Goal: Check status: Check status

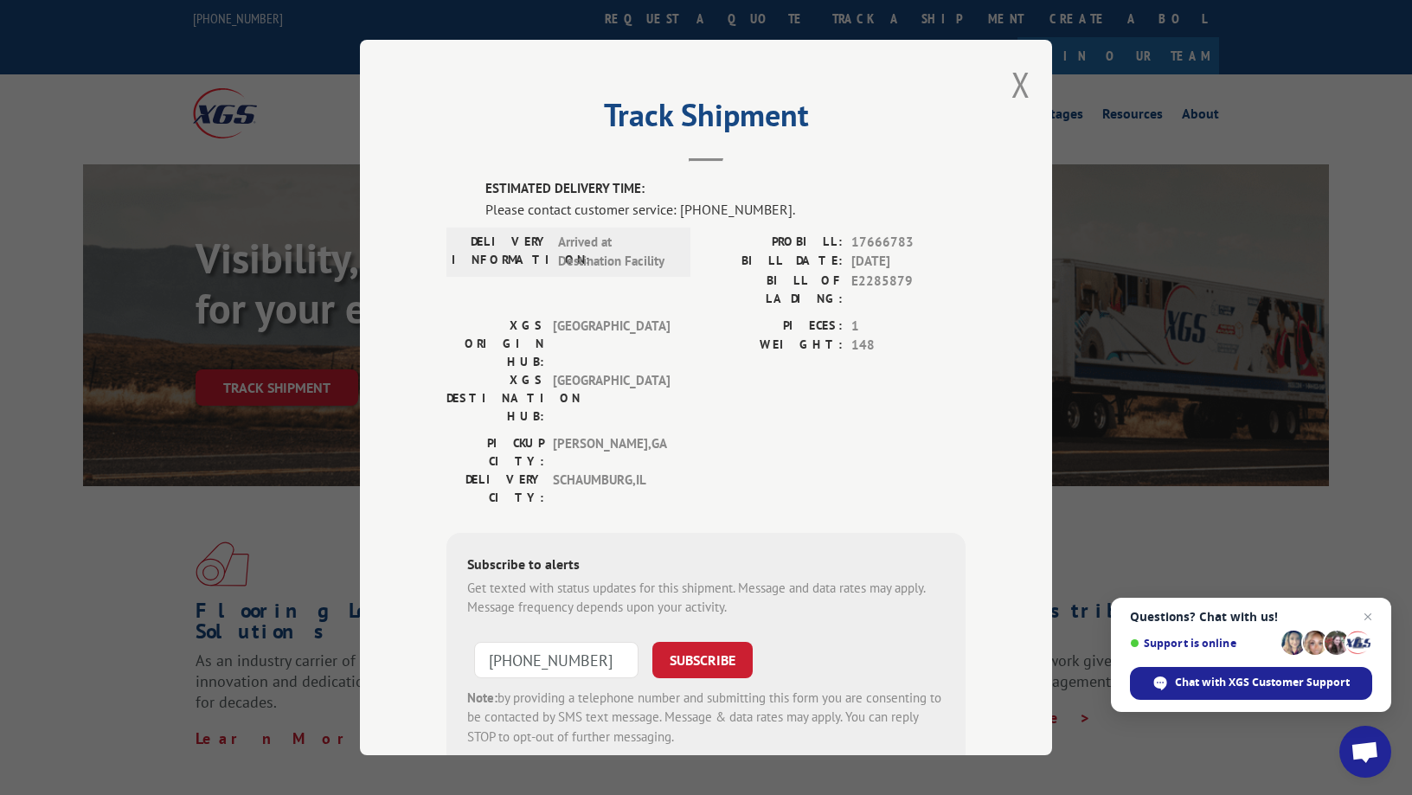
click at [612, 371] on span "[GEOGRAPHIC_DATA]" at bounding box center [611, 398] width 117 height 55
click at [1020, 82] on button "Close modal" at bounding box center [1021, 84] width 19 height 46
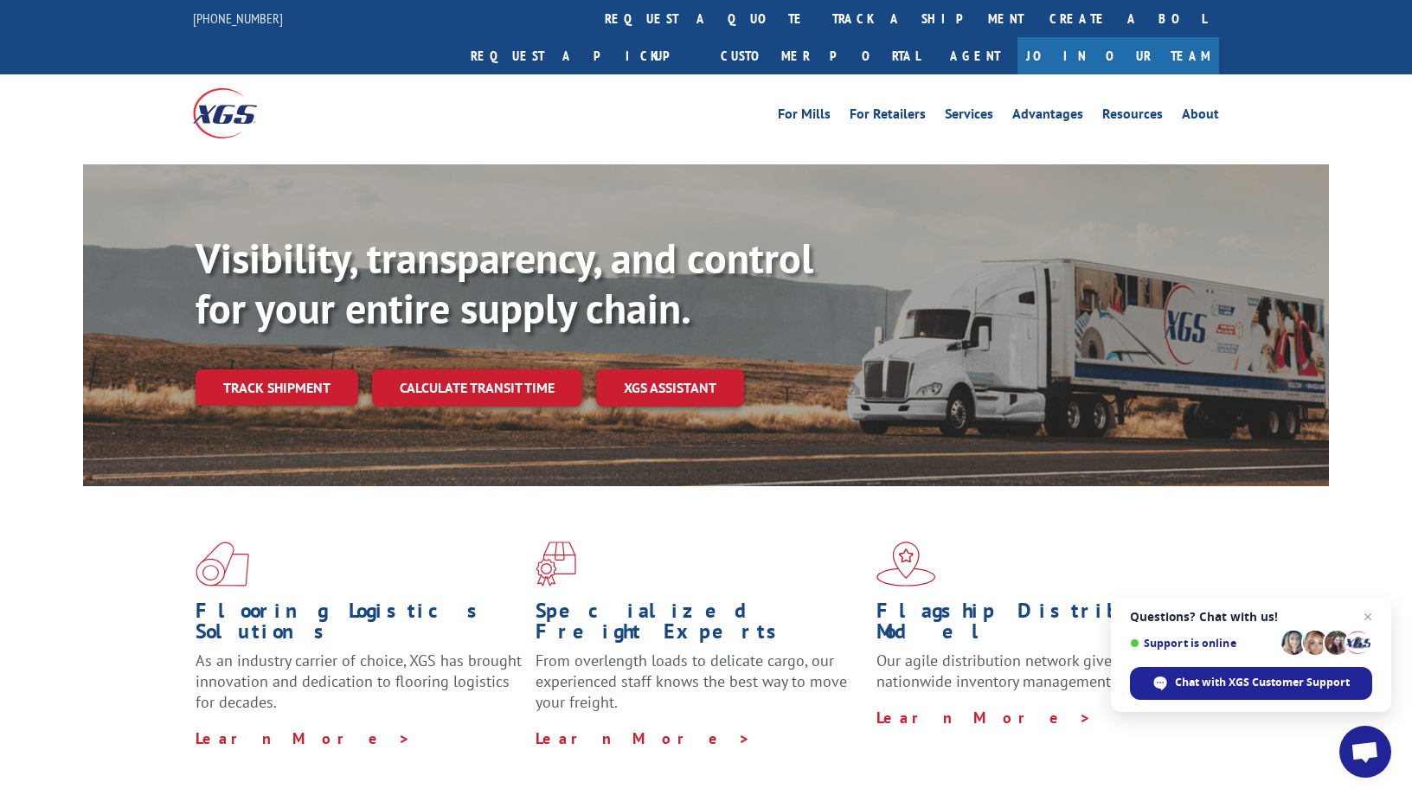
click at [241, 369] on link "Track shipment" at bounding box center [277, 387] width 163 height 36
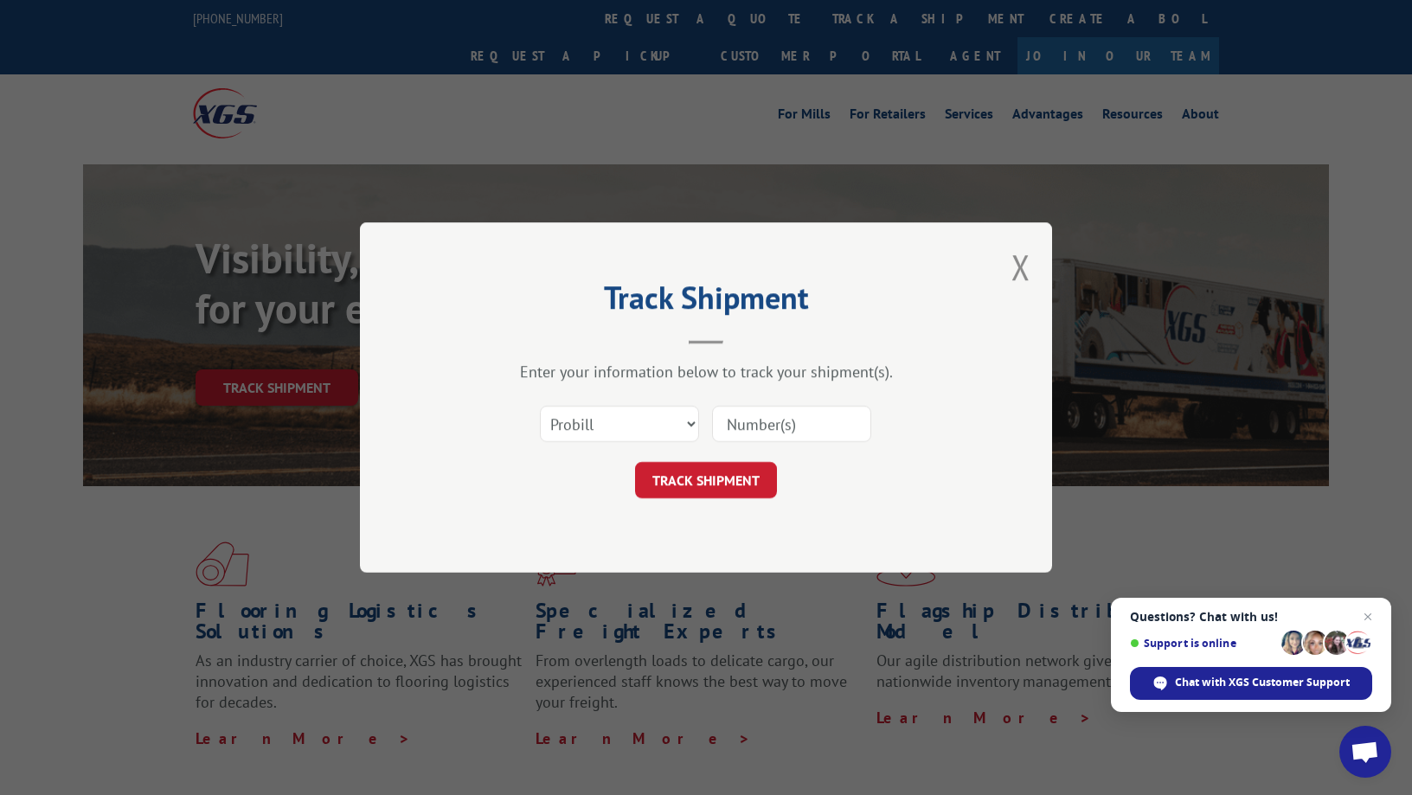
click at [783, 429] on input at bounding box center [791, 424] width 159 height 36
type input "E2285879"
click at [757, 479] on button "TRACK SHIPMENT" at bounding box center [706, 480] width 142 height 36
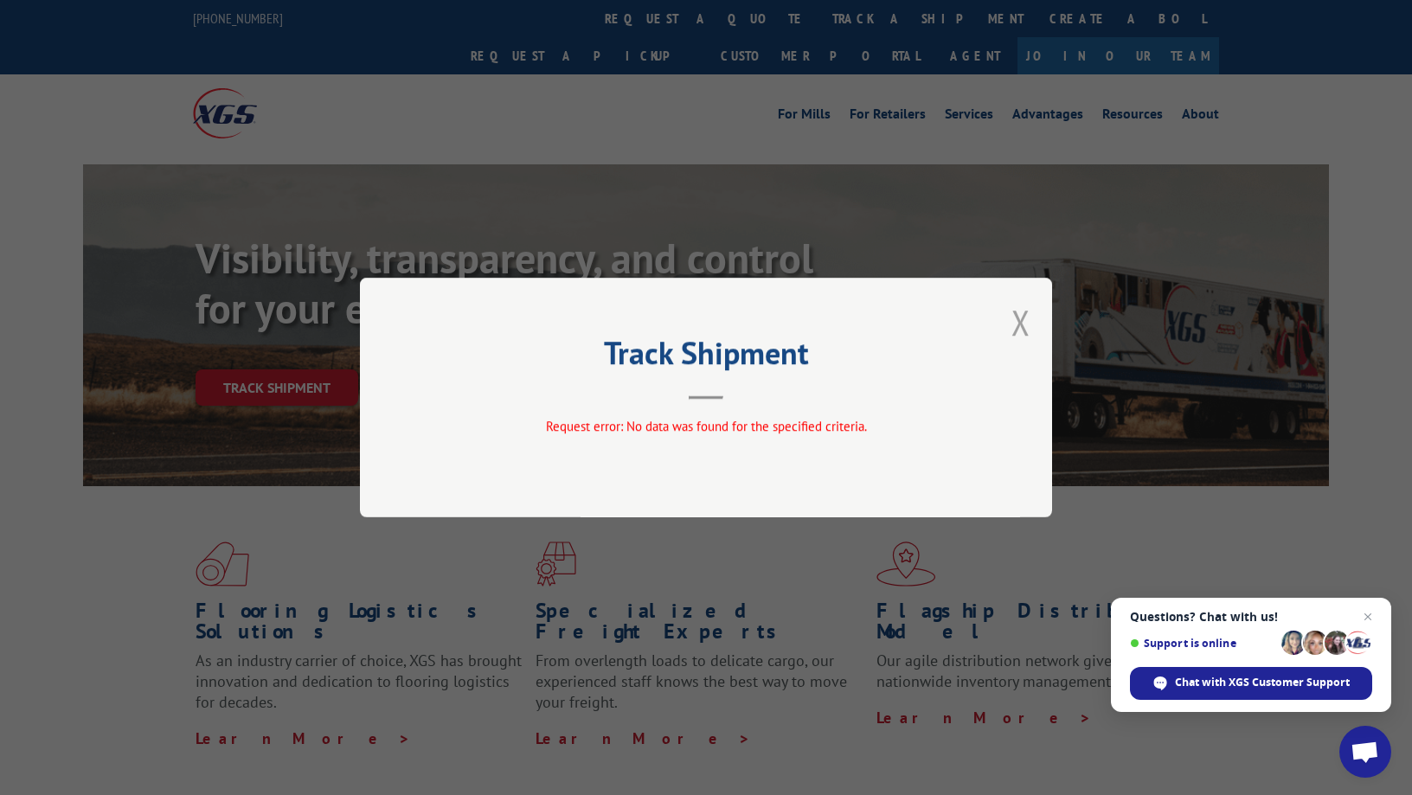
click at [1018, 322] on button "Close modal" at bounding box center [1021, 322] width 19 height 46
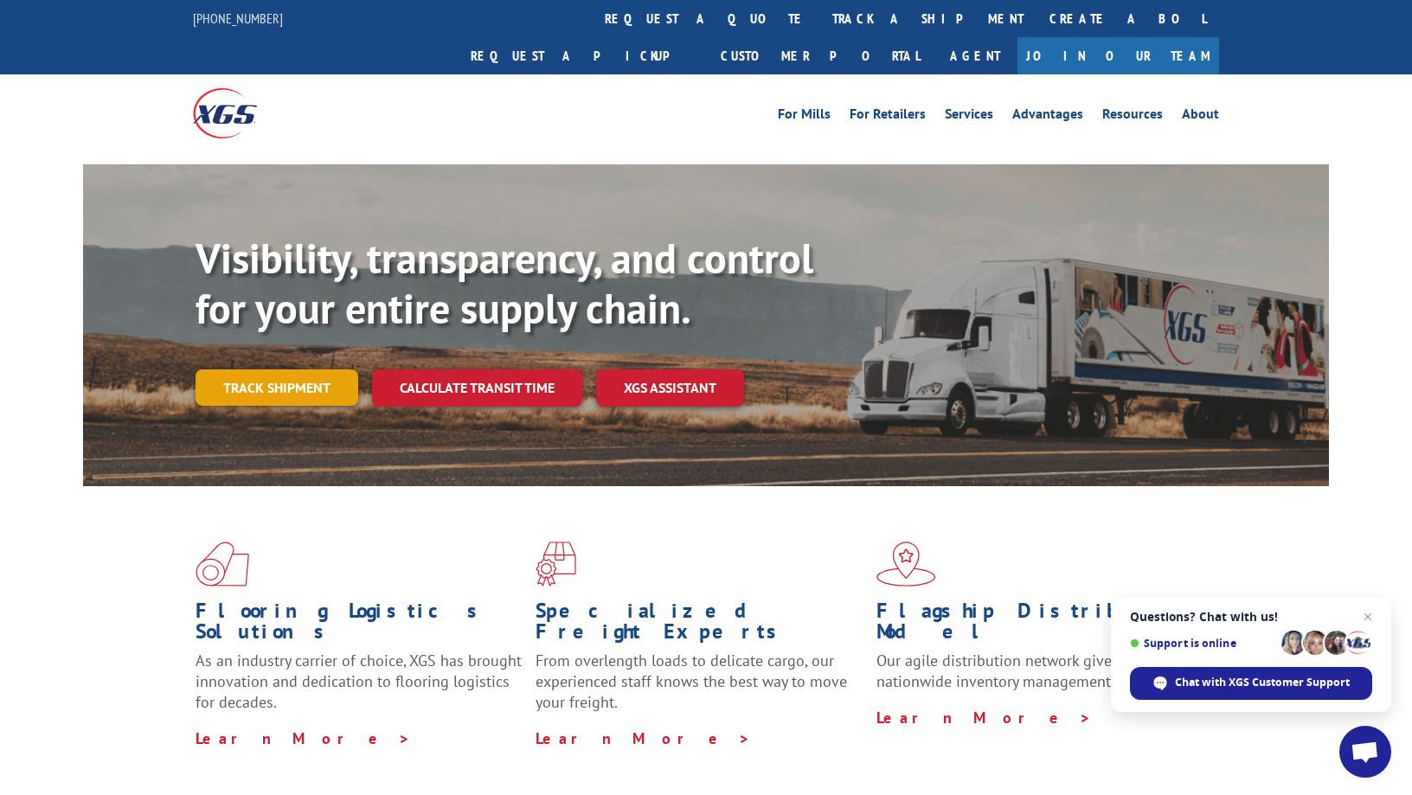
click at [217, 369] on link "Track shipment" at bounding box center [277, 387] width 163 height 36
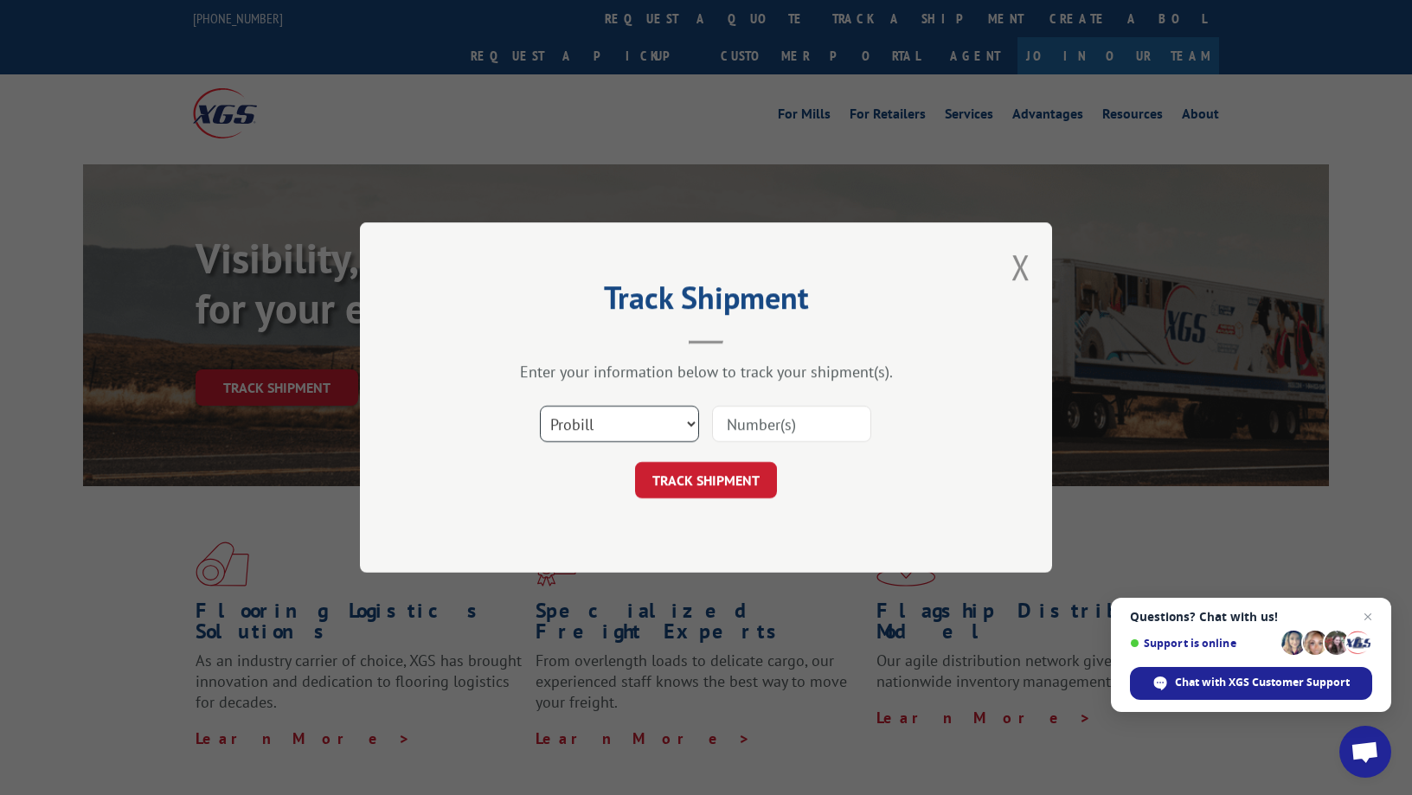
click at [646, 429] on select "Select category... Probill BOL PO" at bounding box center [619, 424] width 159 height 36
click at [540, 406] on select "Select category... Probill BOL PO" at bounding box center [619, 424] width 159 height 36
click at [780, 425] on input at bounding box center [791, 424] width 159 height 36
type input "E2285879"
click at [648, 476] on button "TRACK SHIPMENT" at bounding box center [706, 480] width 142 height 36
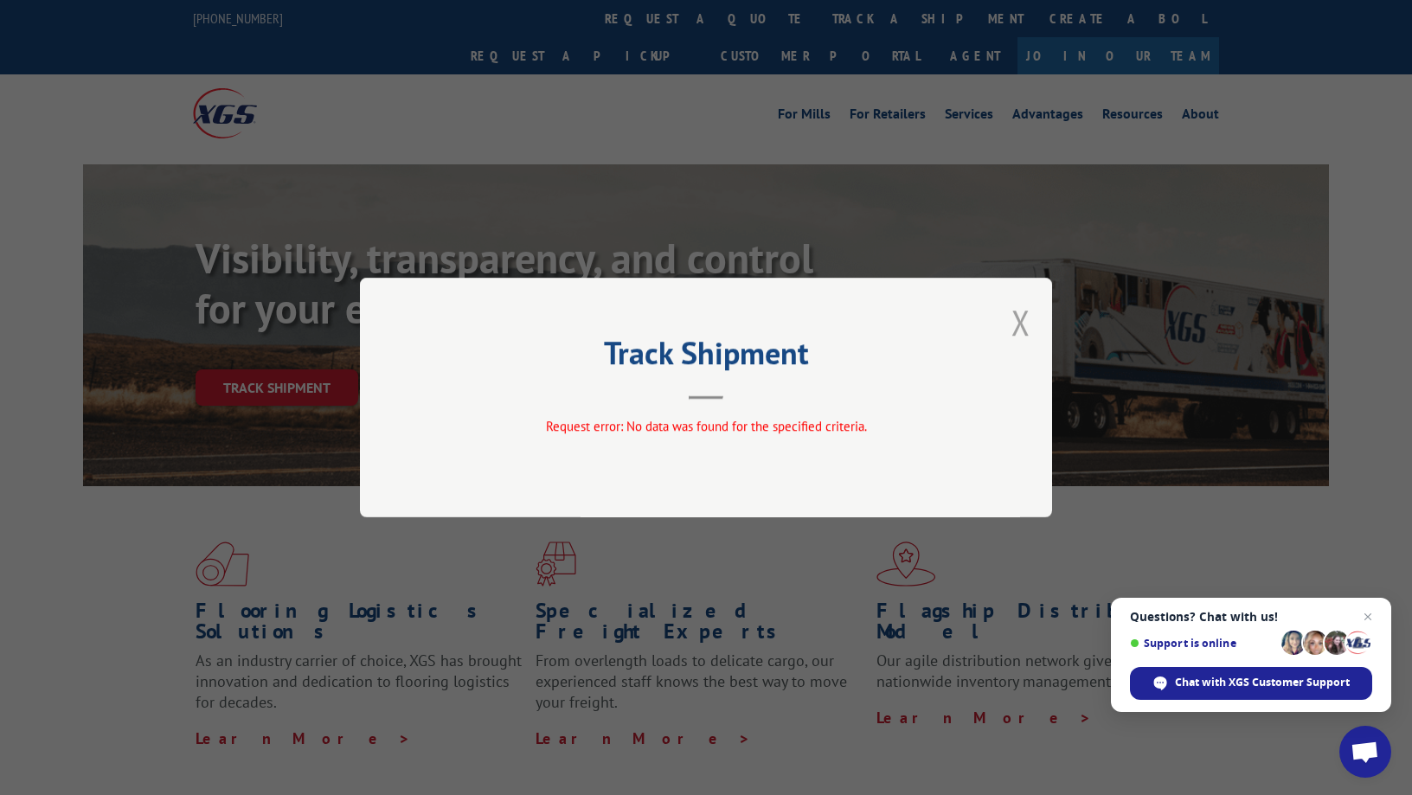
click at [1014, 318] on button "Close modal" at bounding box center [1021, 322] width 19 height 46
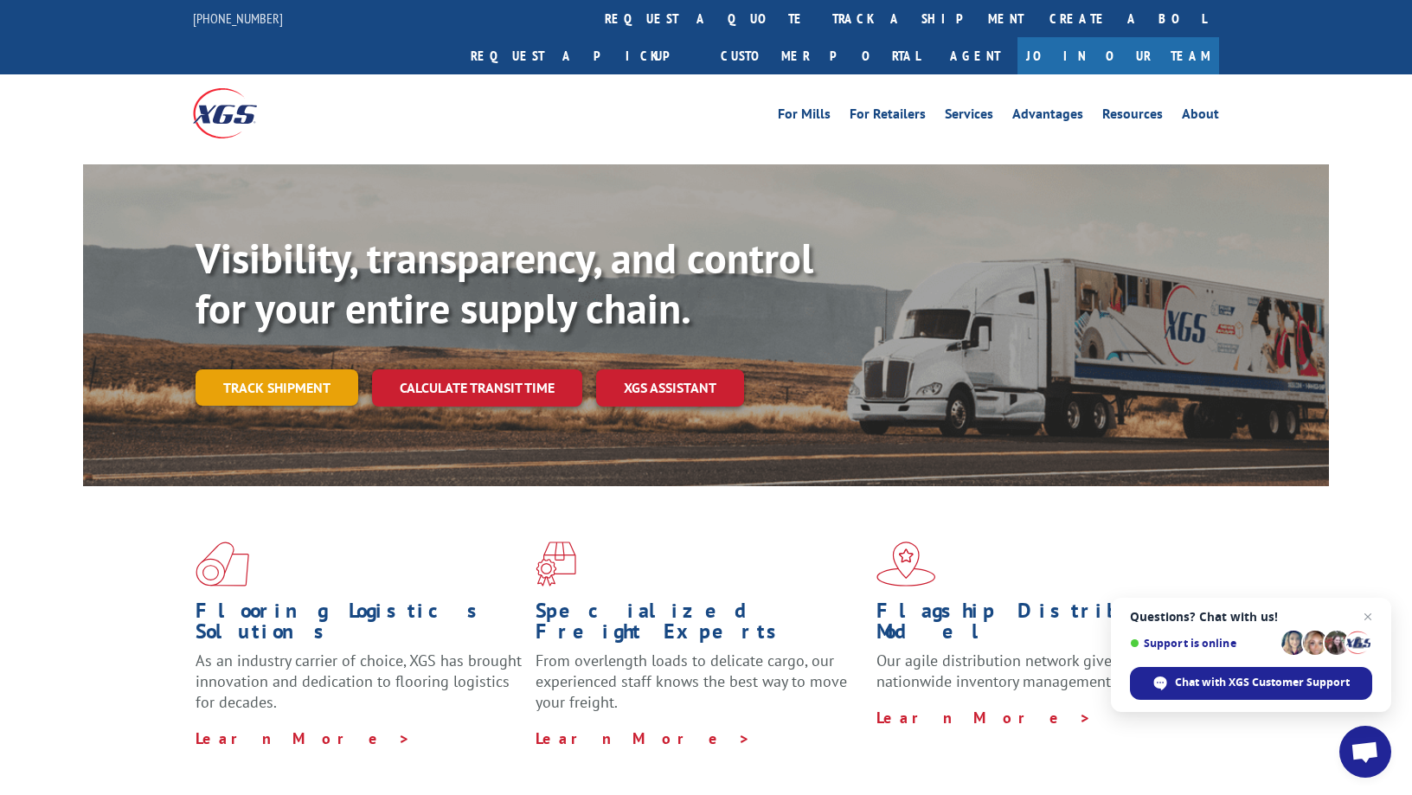
click at [291, 369] on link "Track shipment" at bounding box center [277, 387] width 163 height 36
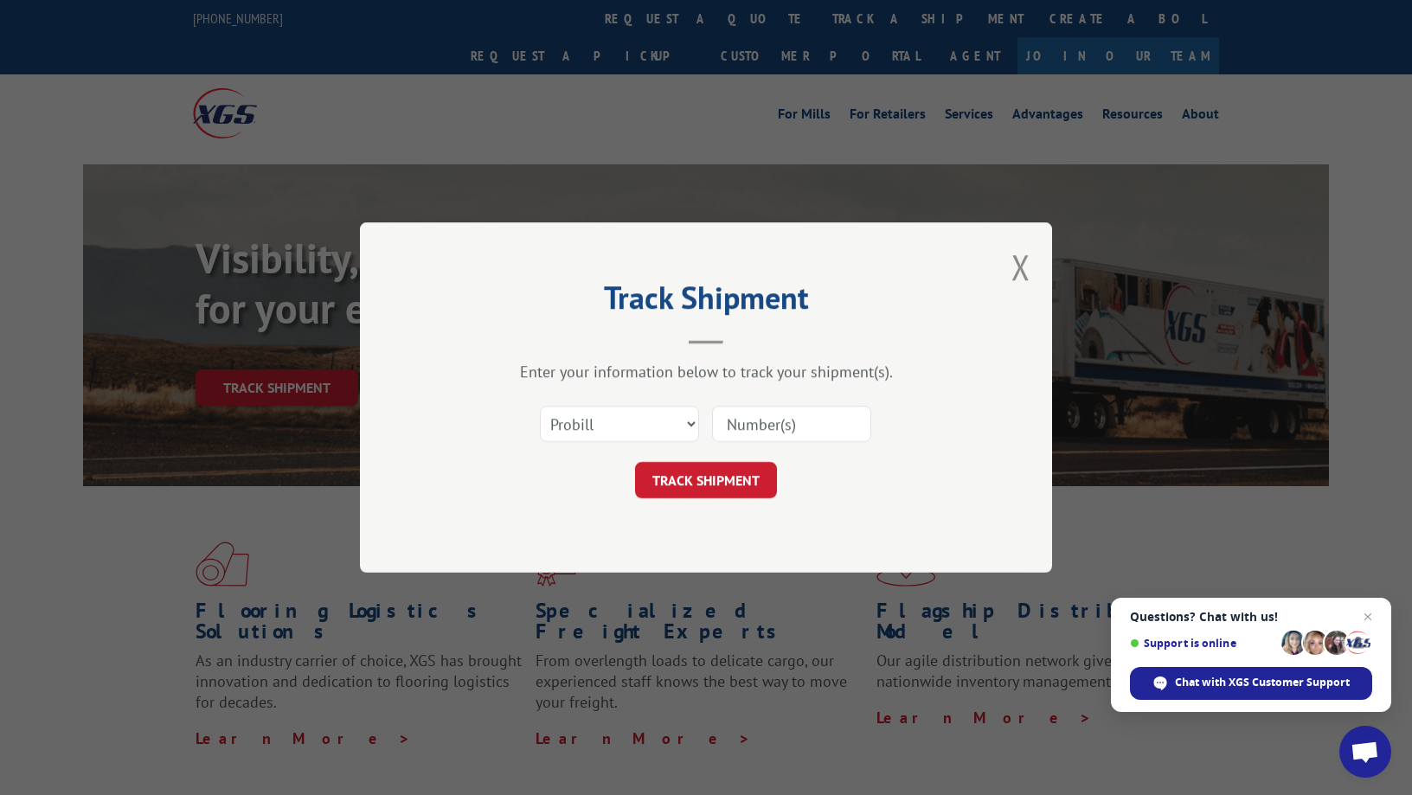
click at [736, 419] on input at bounding box center [791, 424] width 159 height 36
type input "68218"
click at [724, 472] on button "TRACK SHIPMENT" at bounding box center [706, 480] width 142 height 36
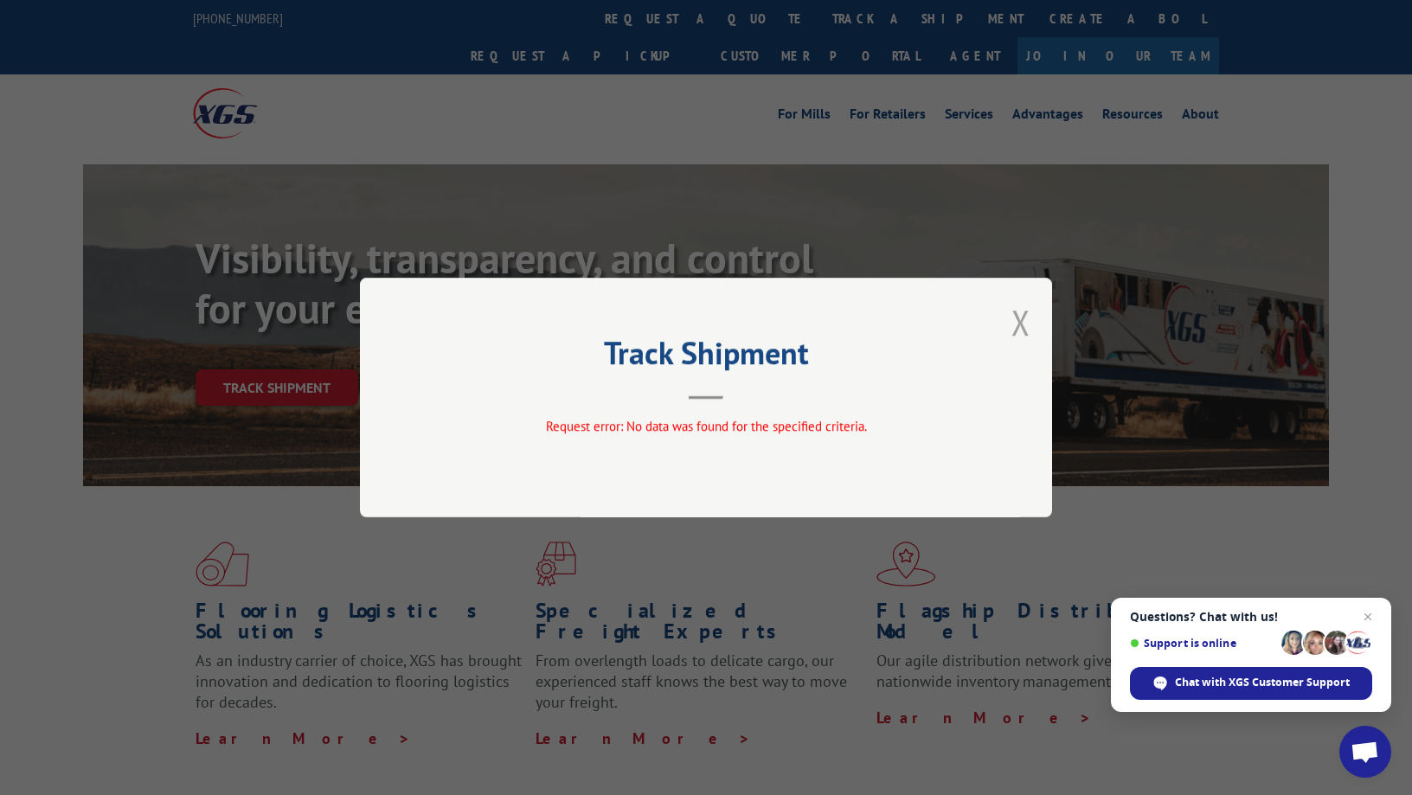
click at [1017, 318] on button "Close modal" at bounding box center [1021, 322] width 19 height 46
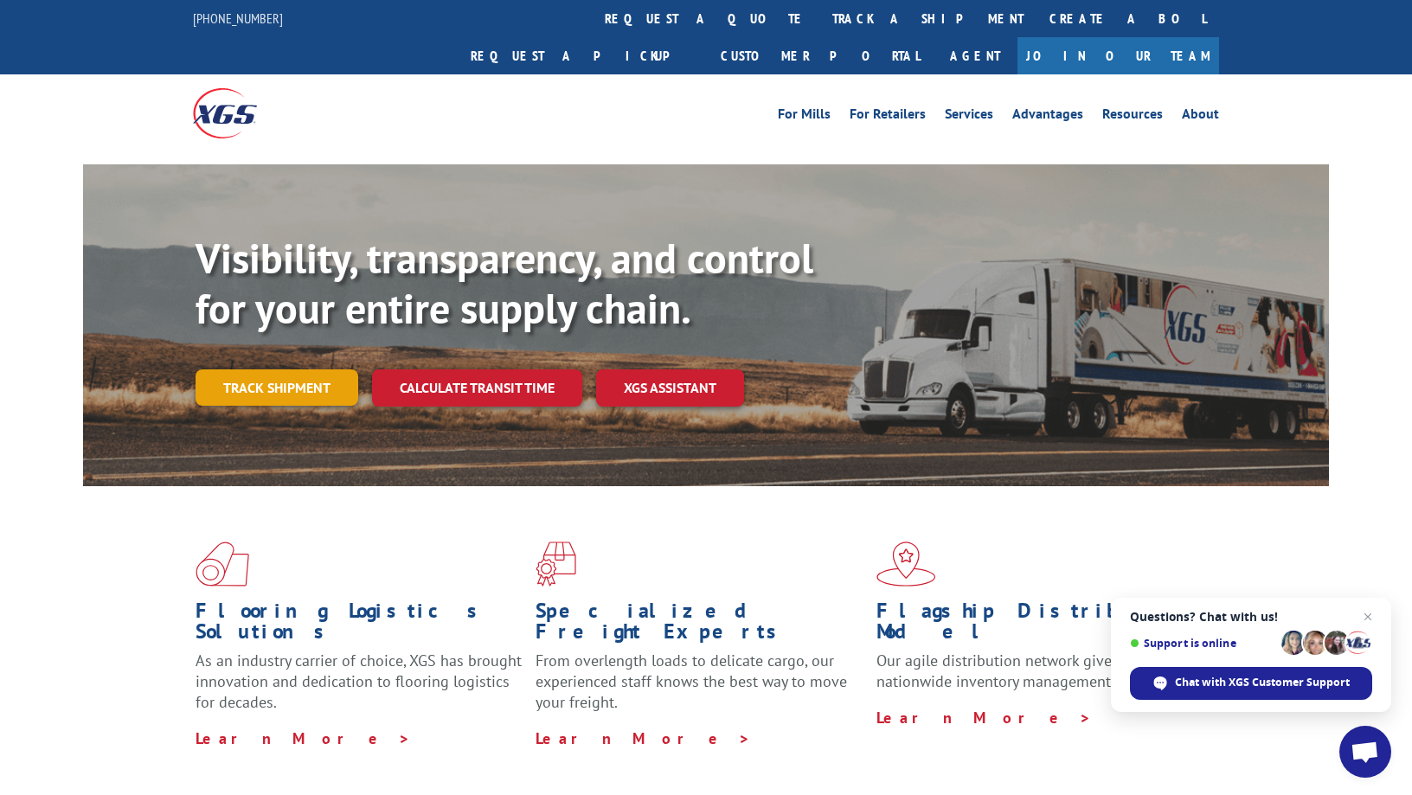
click at [237, 369] on link "Track shipment" at bounding box center [277, 387] width 163 height 36
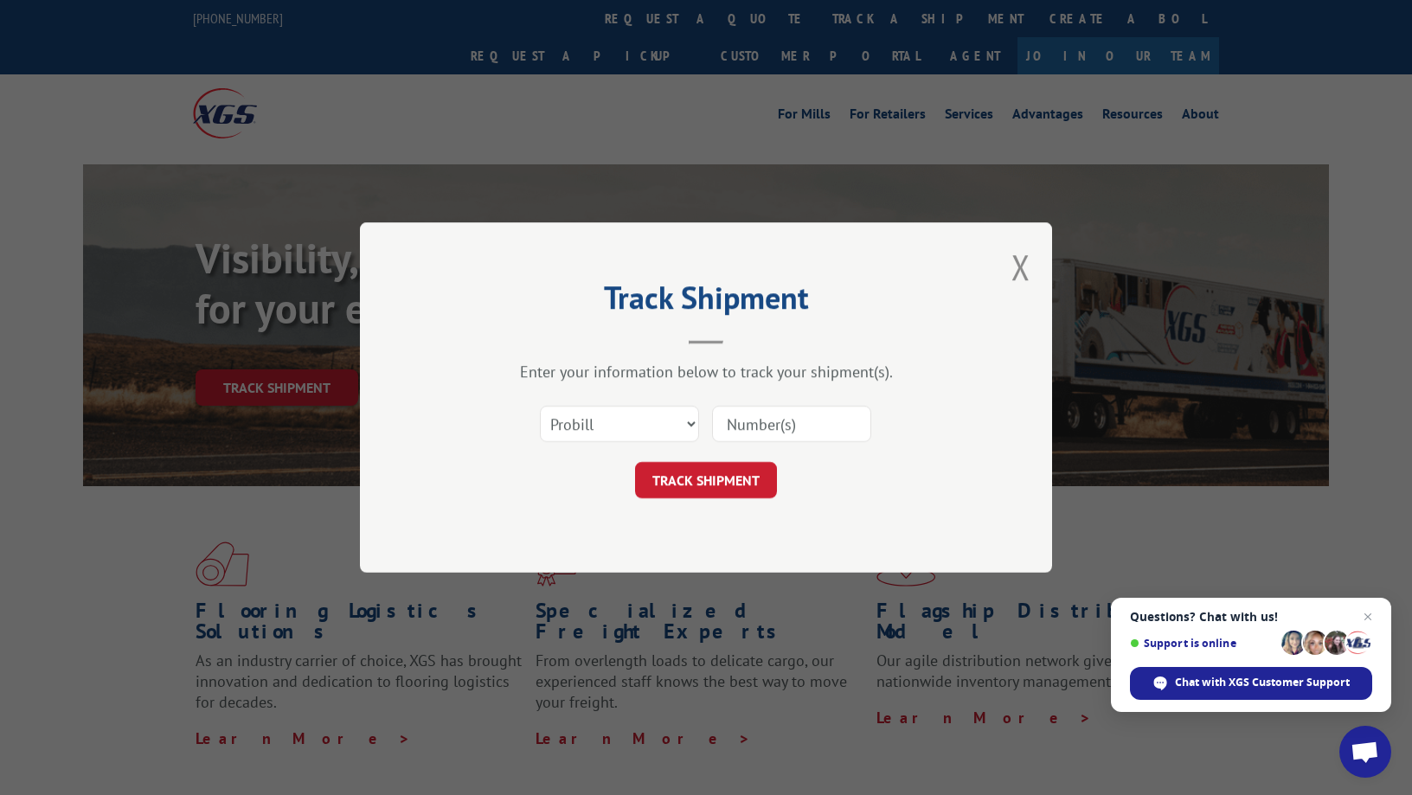
click at [814, 426] on input at bounding box center [791, 424] width 159 height 36
type input "265795"
click at [748, 471] on button "TRACK SHIPMENT" at bounding box center [706, 480] width 142 height 36
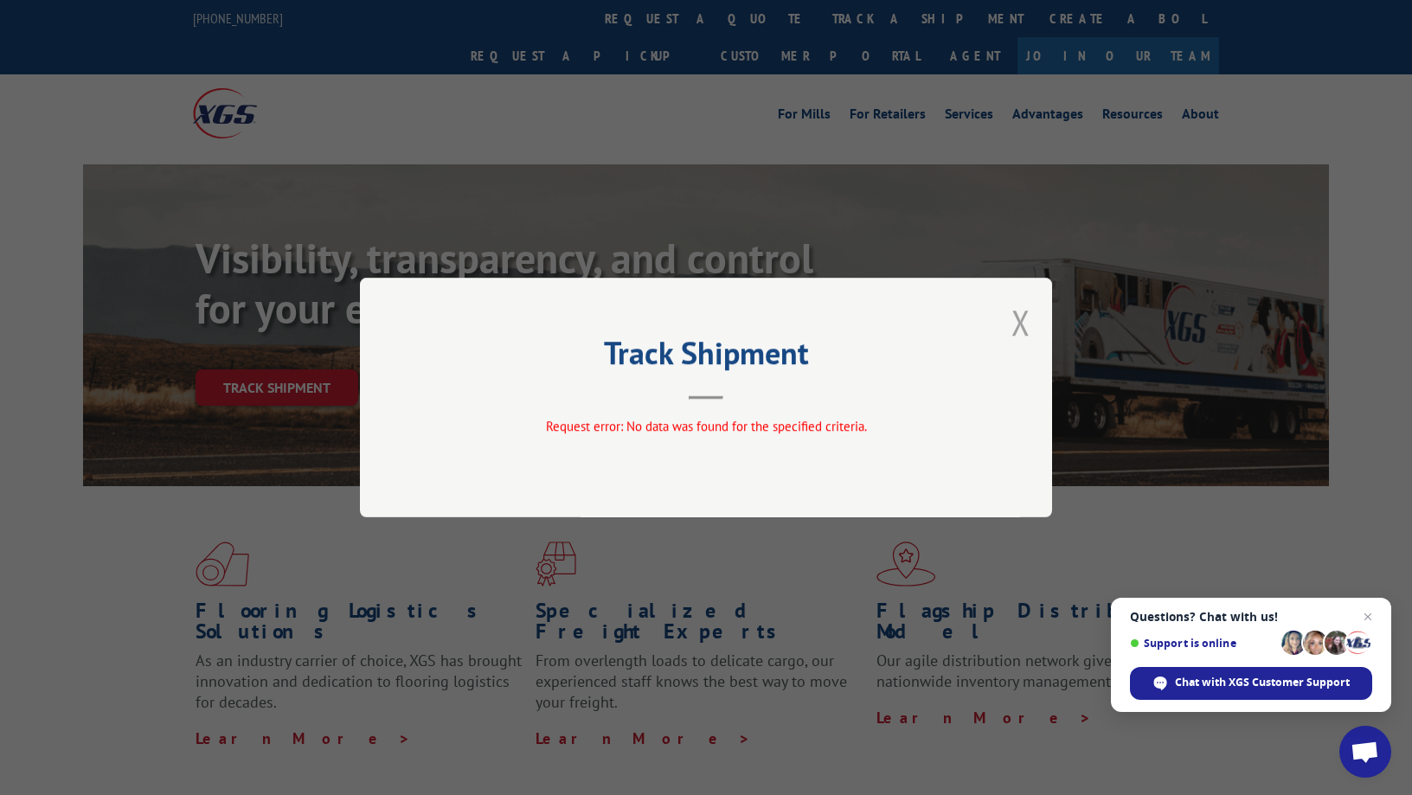
click at [1015, 318] on button "Close modal" at bounding box center [1021, 322] width 19 height 46
